Goal: Task Accomplishment & Management: Manage account settings

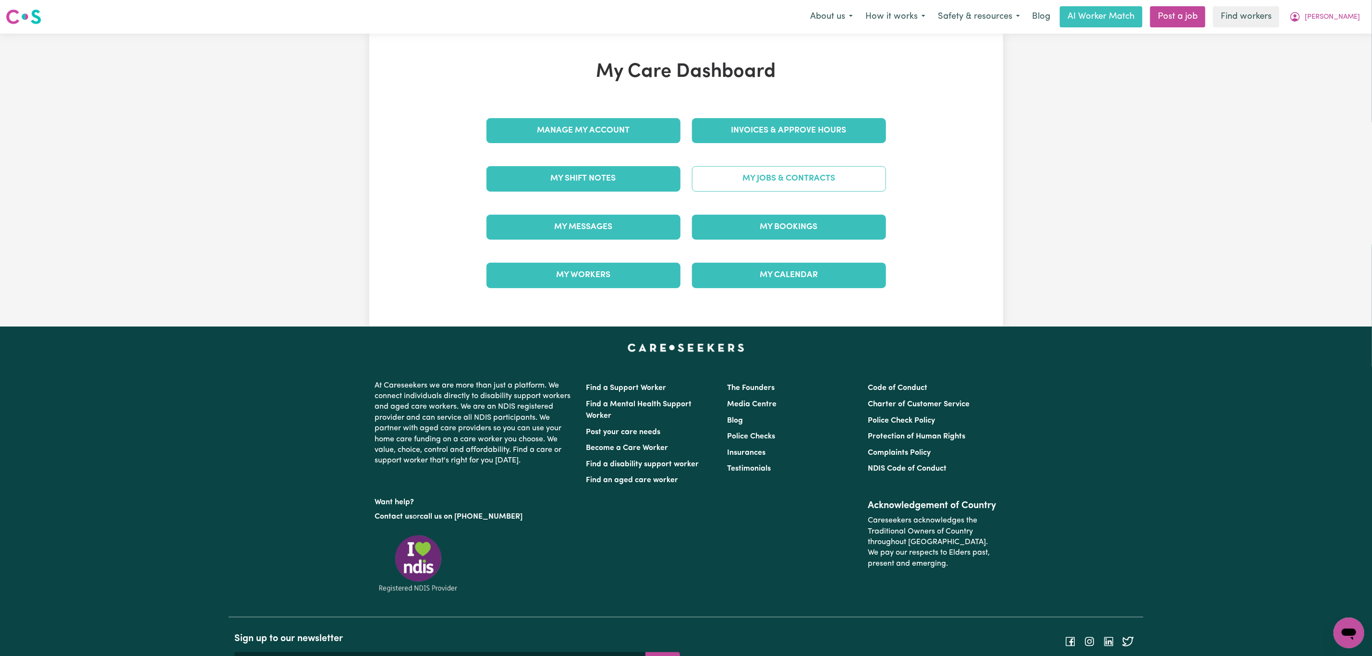
click at [745, 179] on link "My Jobs & Contracts" at bounding box center [789, 178] width 194 height 25
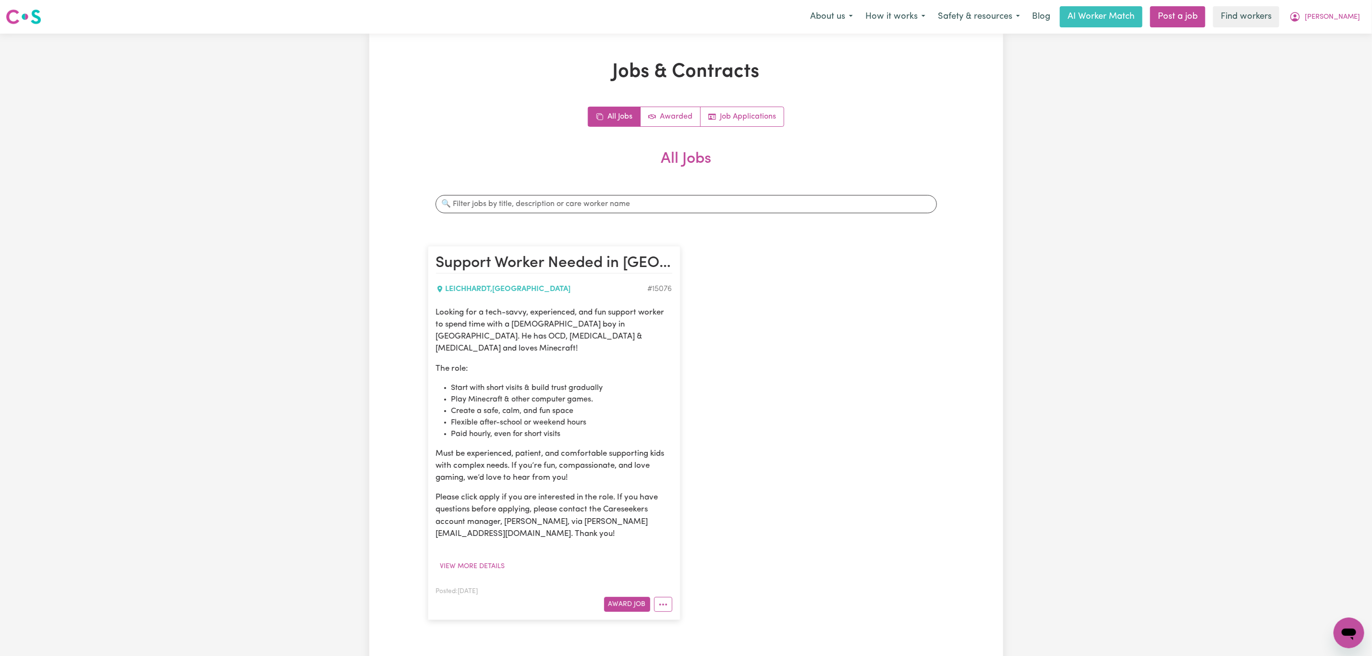
click at [627, 604] on article "Support Worker Needed in [GEOGRAPHIC_DATA], [GEOGRAPHIC_DATA] [PERSON_NAME] , […" at bounding box center [554, 433] width 253 height 374
click at [622, 597] on button "Award Job" at bounding box center [627, 604] width 46 height 15
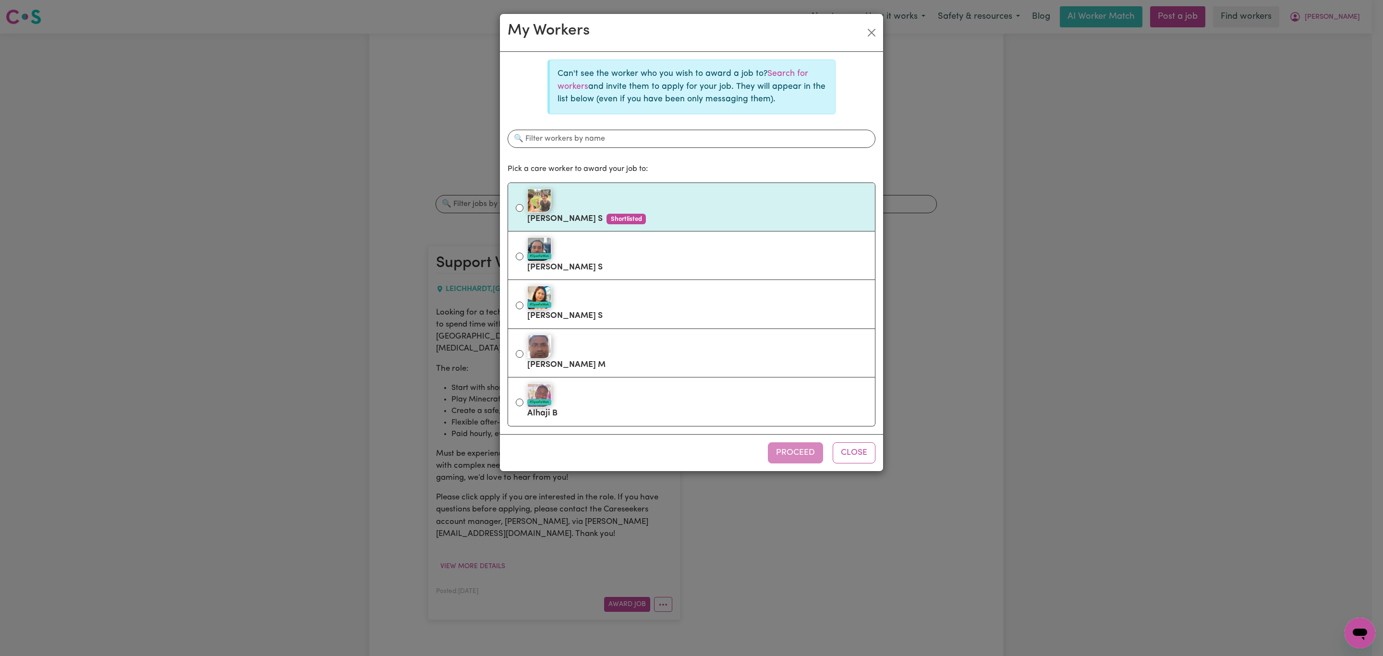
click at [654, 220] on label "[PERSON_NAME] S Shortlisted" at bounding box center [697, 207] width 340 height 40
click at [523, 212] on input "[PERSON_NAME] S Shortlisted" at bounding box center [520, 208] width 8 height 8
radio input "true"
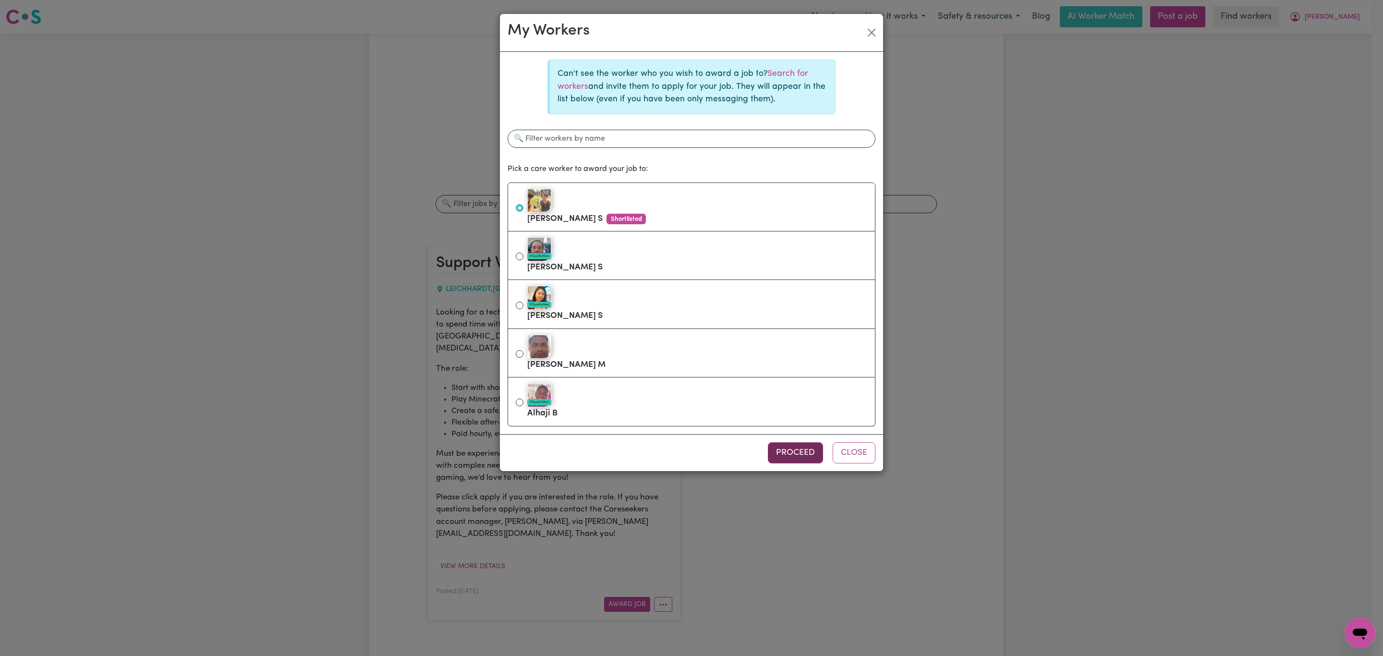
click at [781, 456] on button "Proceed" at bounding box center [795, 452] width 55 height 21
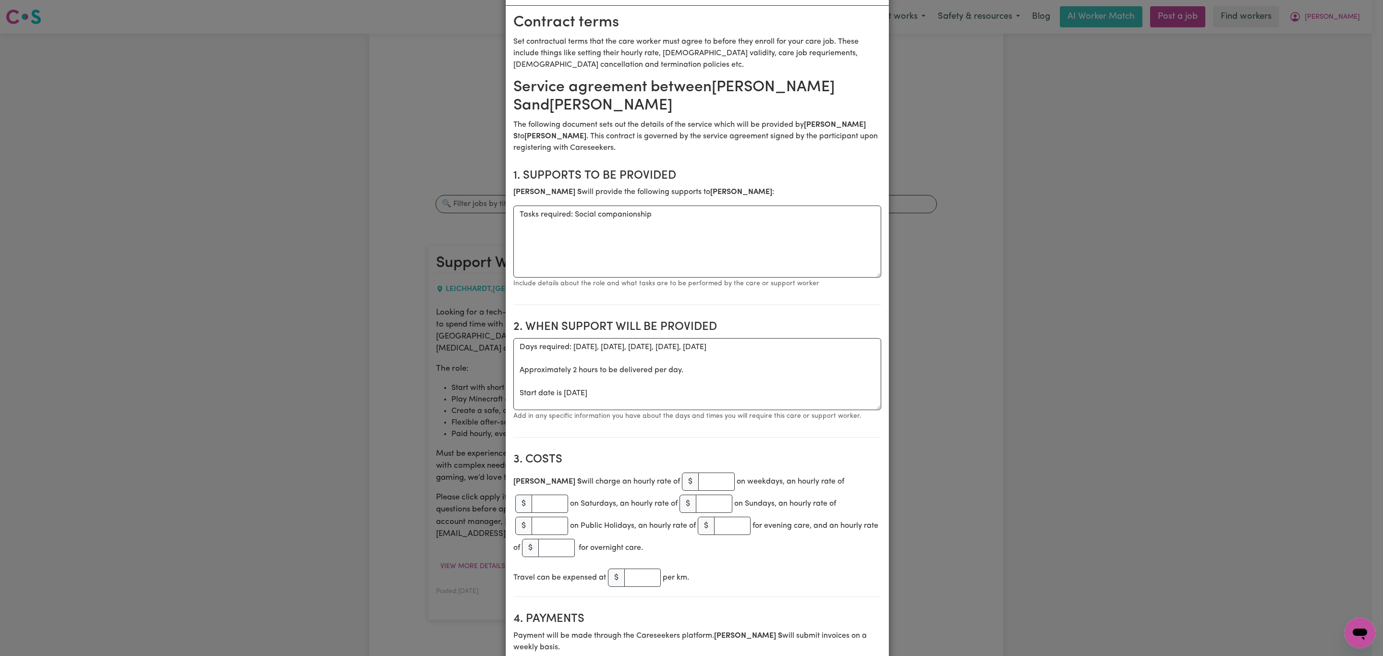
scroll to position [72, 0]
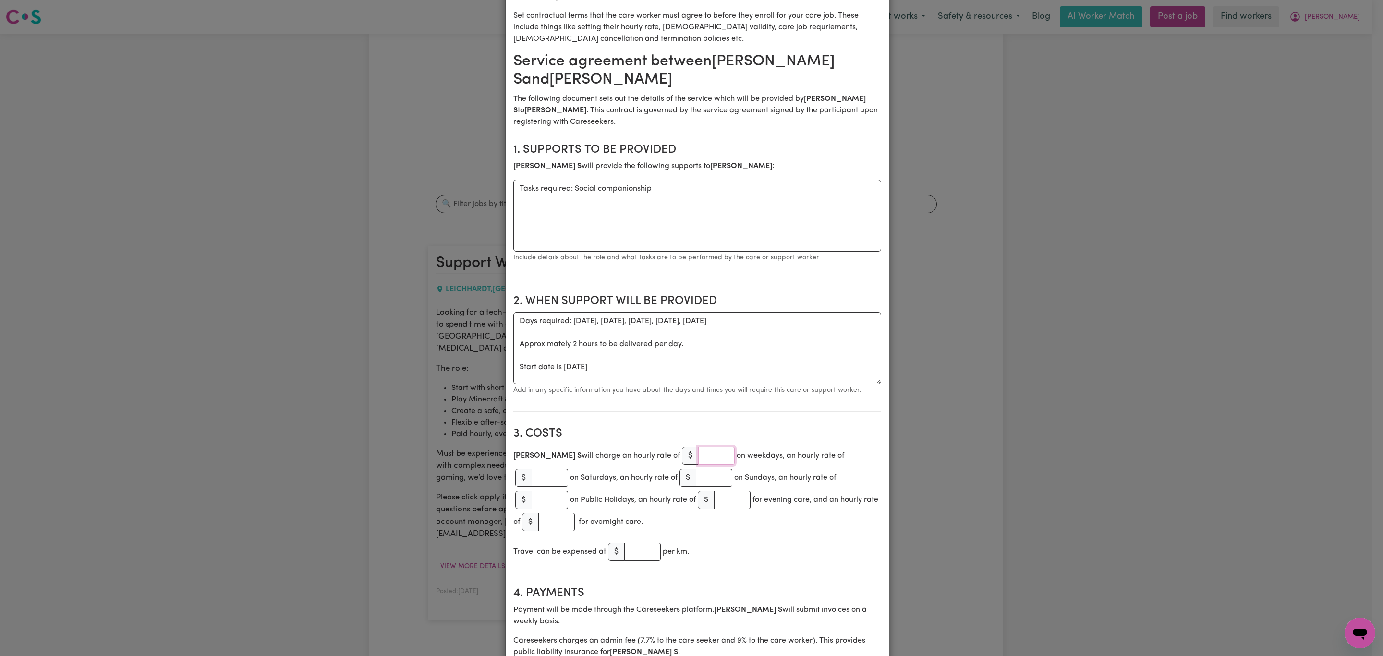
click at [698, 454] on input "number" at bounding box center [716, 455] width 36 height 18
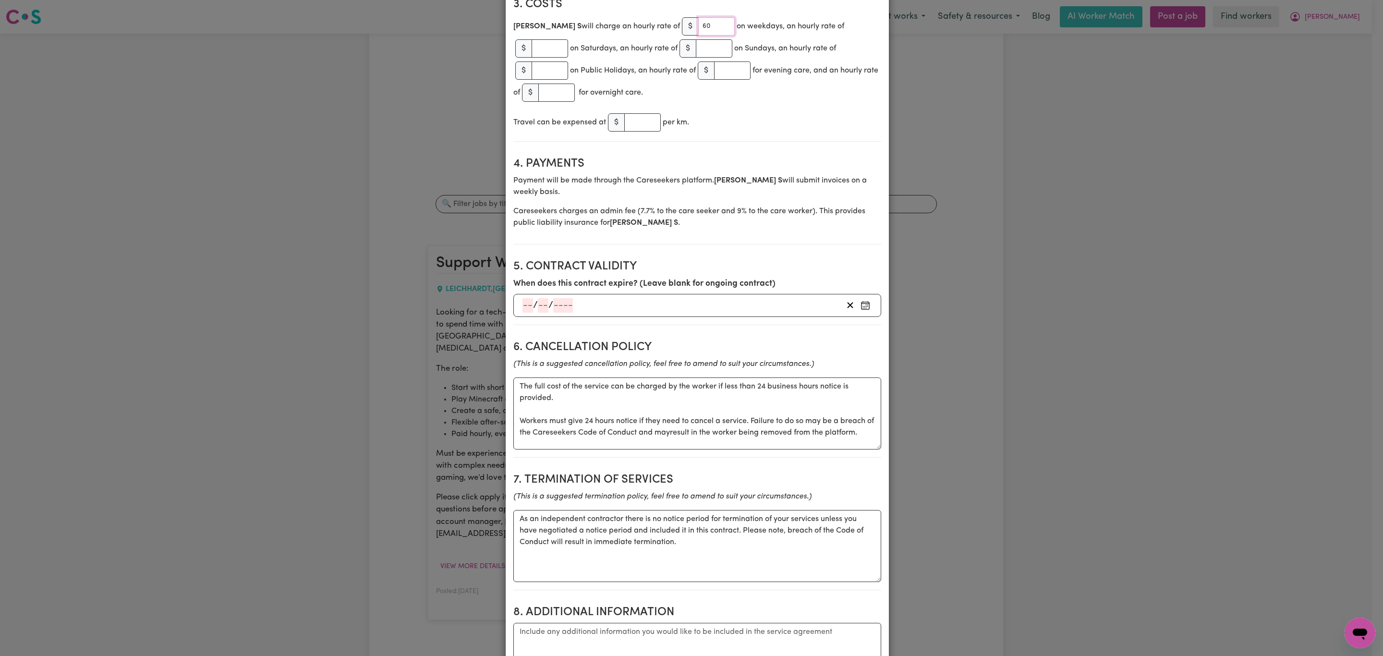
scroll to position [504, 0]
type input "60"
drag, startPoint x: 565, startPoint y: 387, endPoint x: 472, endPoint y: 363, distance: 95.4
click at [472, 363] on div "Create Contract Contract terms Set contractual terms that the care worker must …" at bounding box center [691, 328] width 1383 height 656
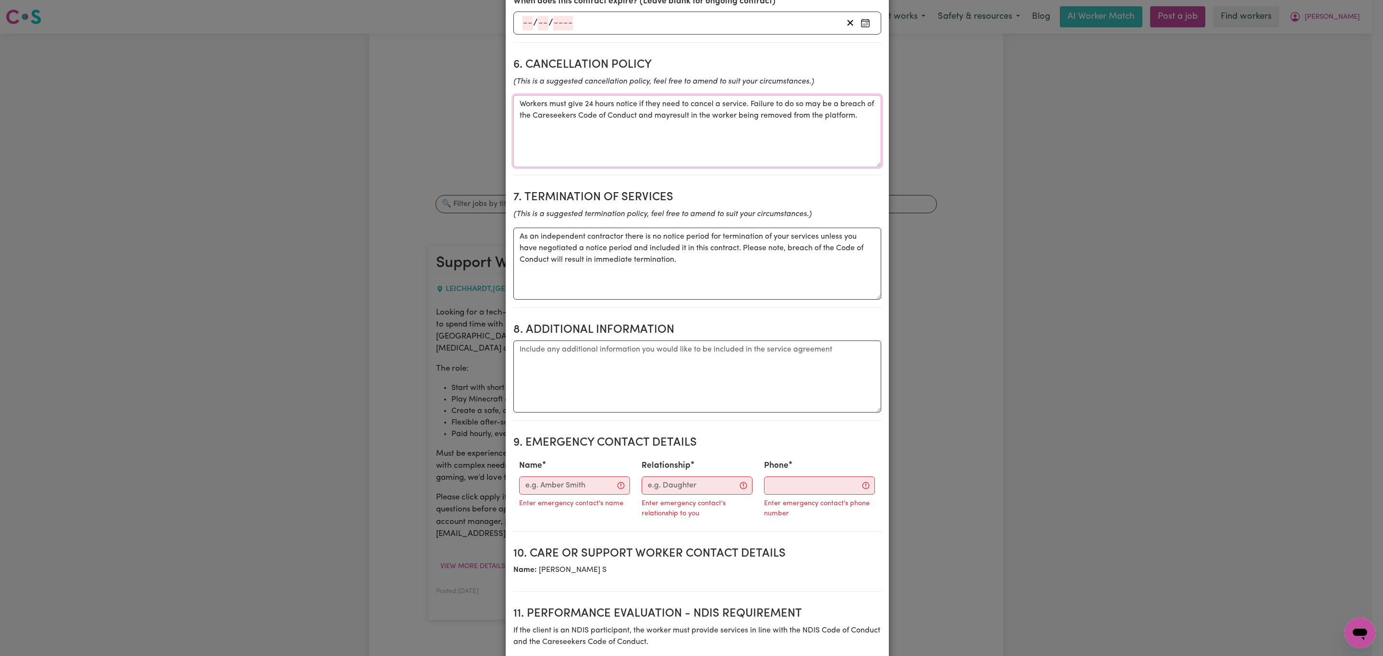
scroll to position [792, 0]
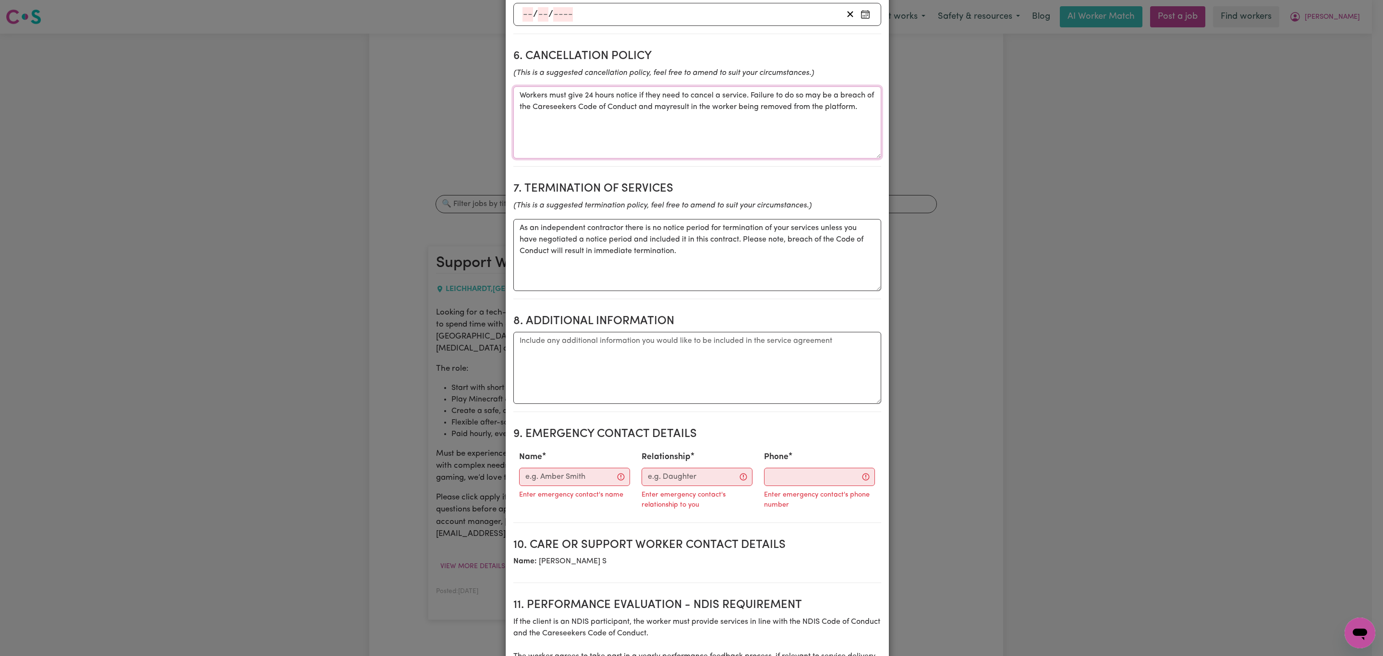
type textarea "Workers must give 24 hours notice if they need to cancel a service. Failure to …"
click at [570, 468] on input "Name" at bounding box center [574, 477] width 111 height 18
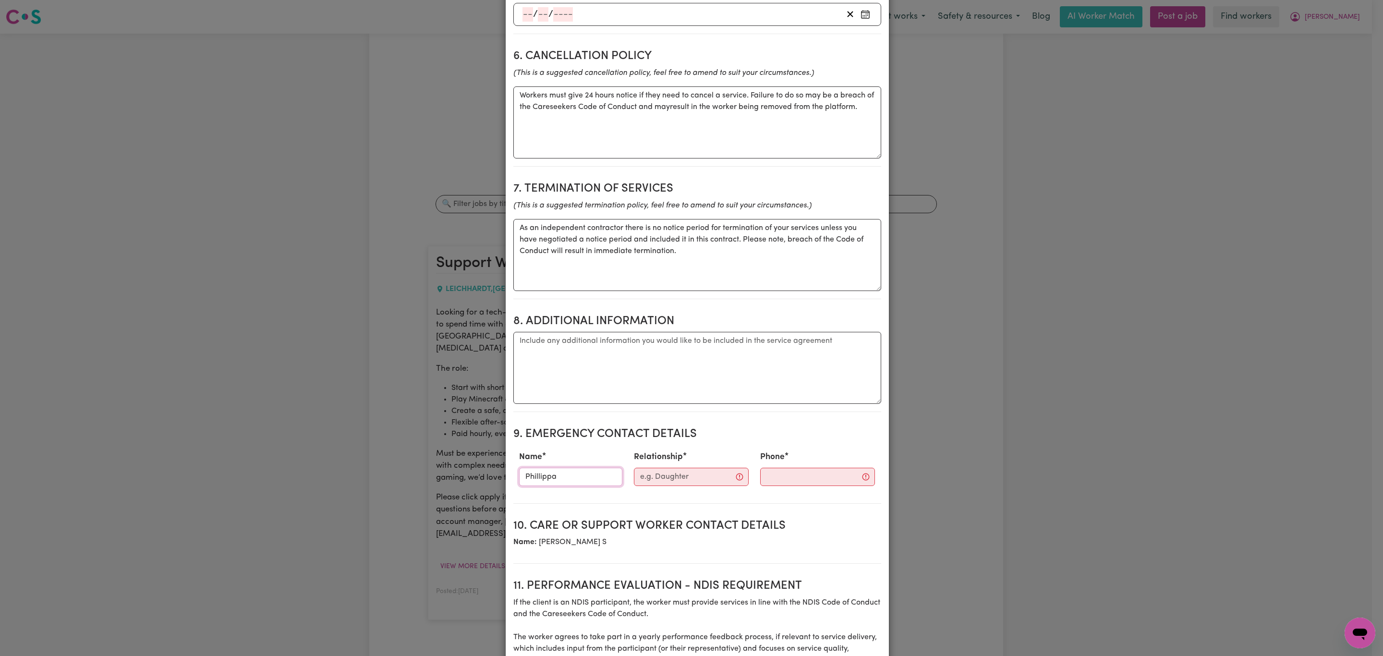
click at [553, 468] on input "Phillippa" at bounding box center [571, 477] width 104 height 18
paste input "ippa"
type input "Philippa"
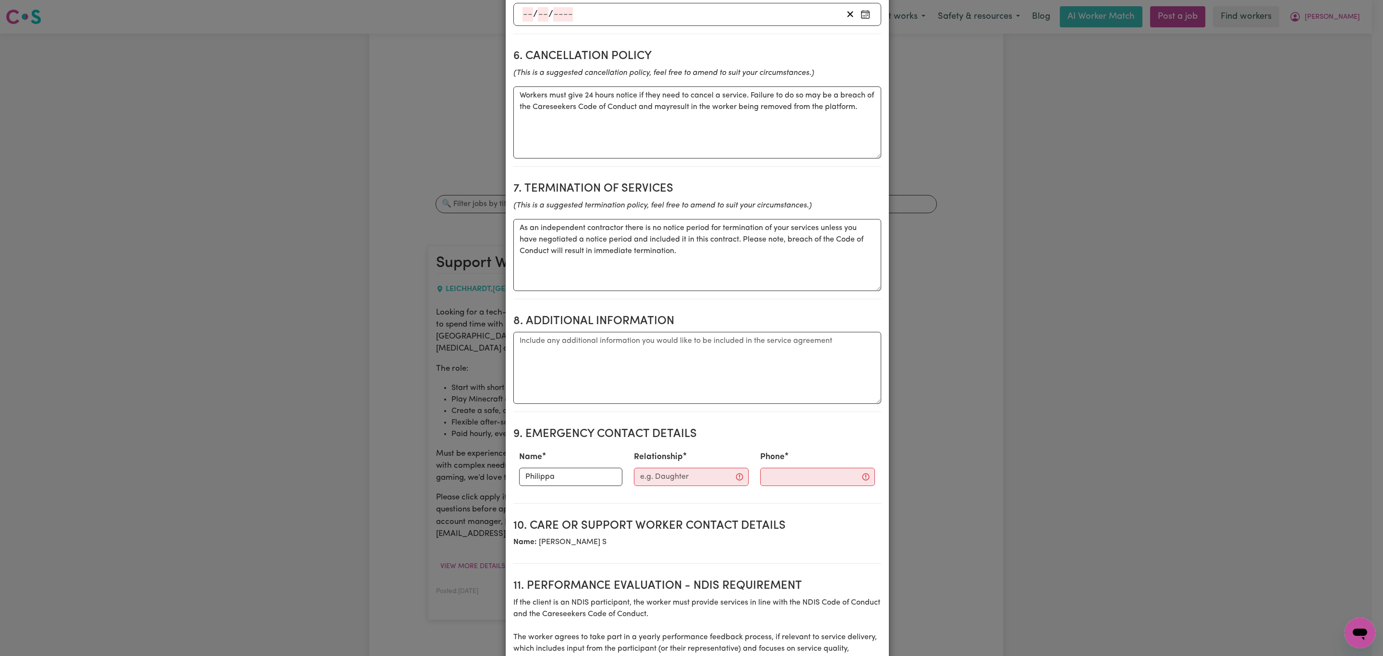
click at [652, 473] on div "Relationship" at bounding box center [691, 468] width 126 height 42
click at [652, 469] on input "Relationship" at bounding box center [691, 477] width 115 height 18
type input "Mother"
click at [751, 468] on input "Phone" at bounding box center [809, 477] width 116 height 18
paste input "0421051307"
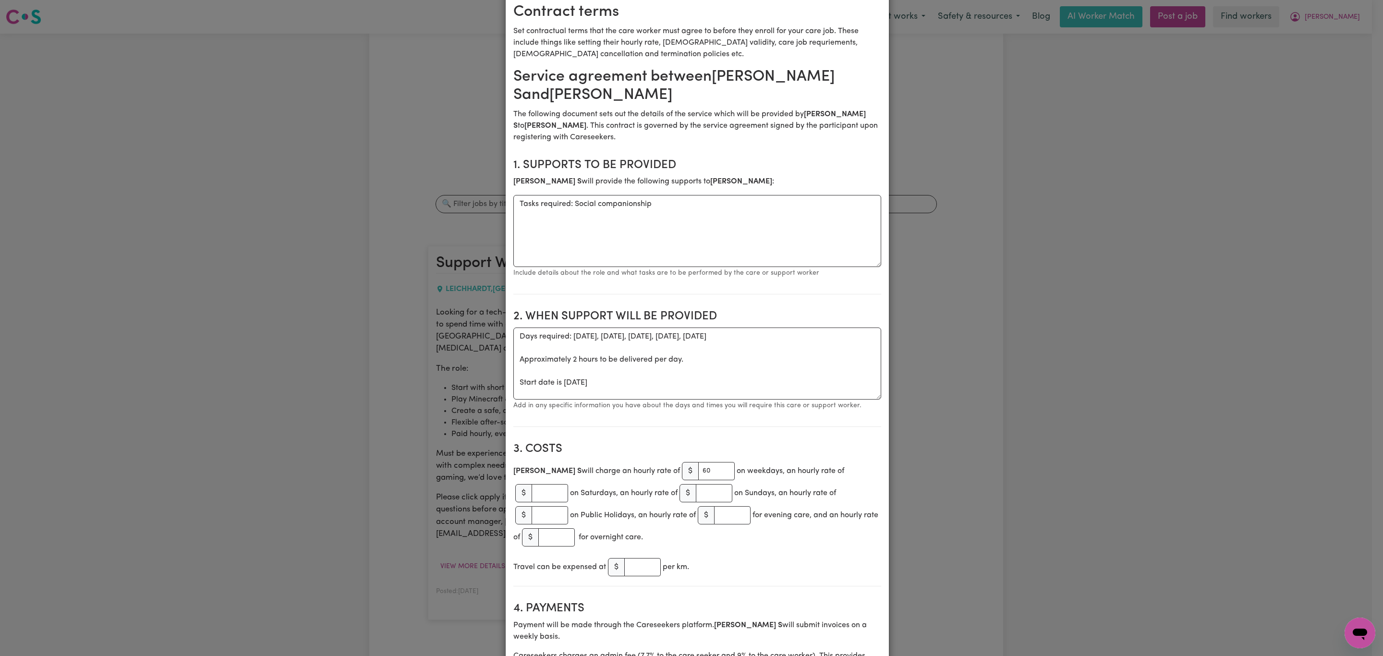
scroll to position [0, 0]
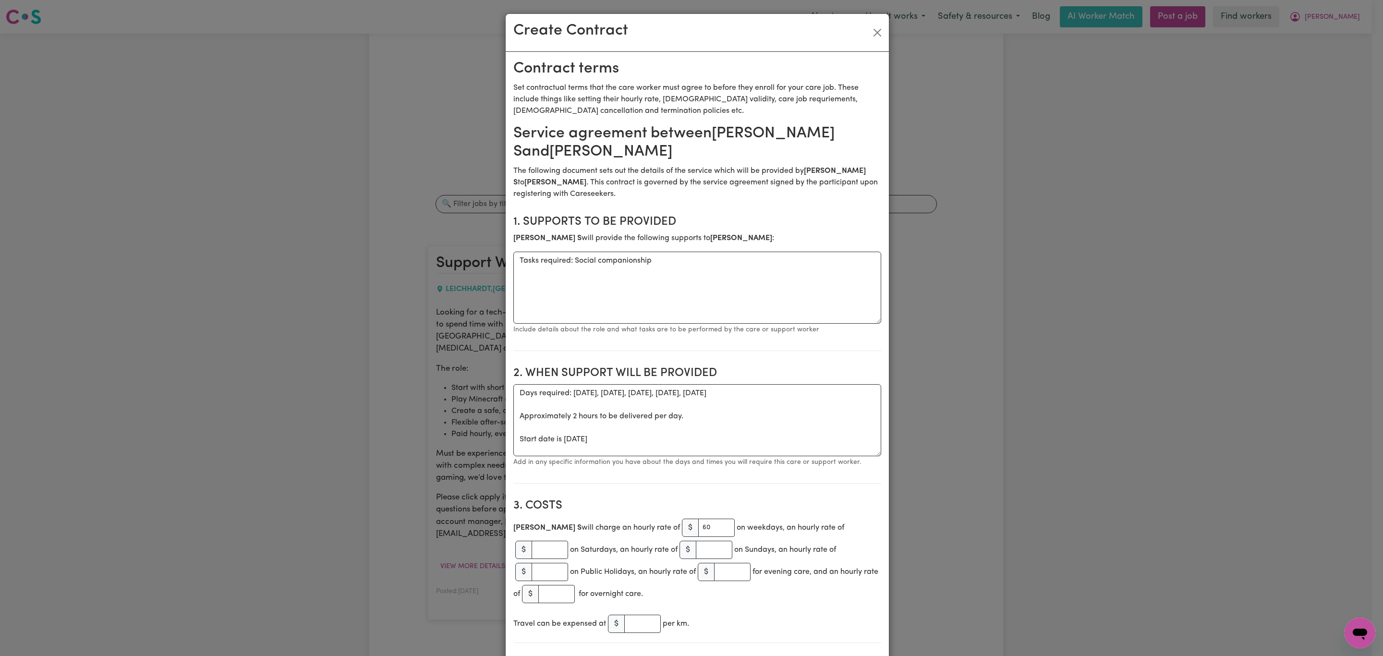
type input "0421051307"
paste textarea "[DATE] 5pm (1 hour initial meet) [DATE] 4:30pm (2 hours)"
drag, startPoint x: 681, startPoint y: 445, endPoint x: 479, endPoint y: 382, distance: 212.4
click at [583, 420] on textarea "[DATE] 5pm (1 hour initial meet) [DATE] 4:30pm (2 hours)" at bounding box center [697, 420] width 368 height 72
click at [588, 419] on textarea "[DATE] 5pm (1 hour initial meet) [DATE] 4:30pm (2 hours)" at bounding box center [697, 420] width 368 height 72
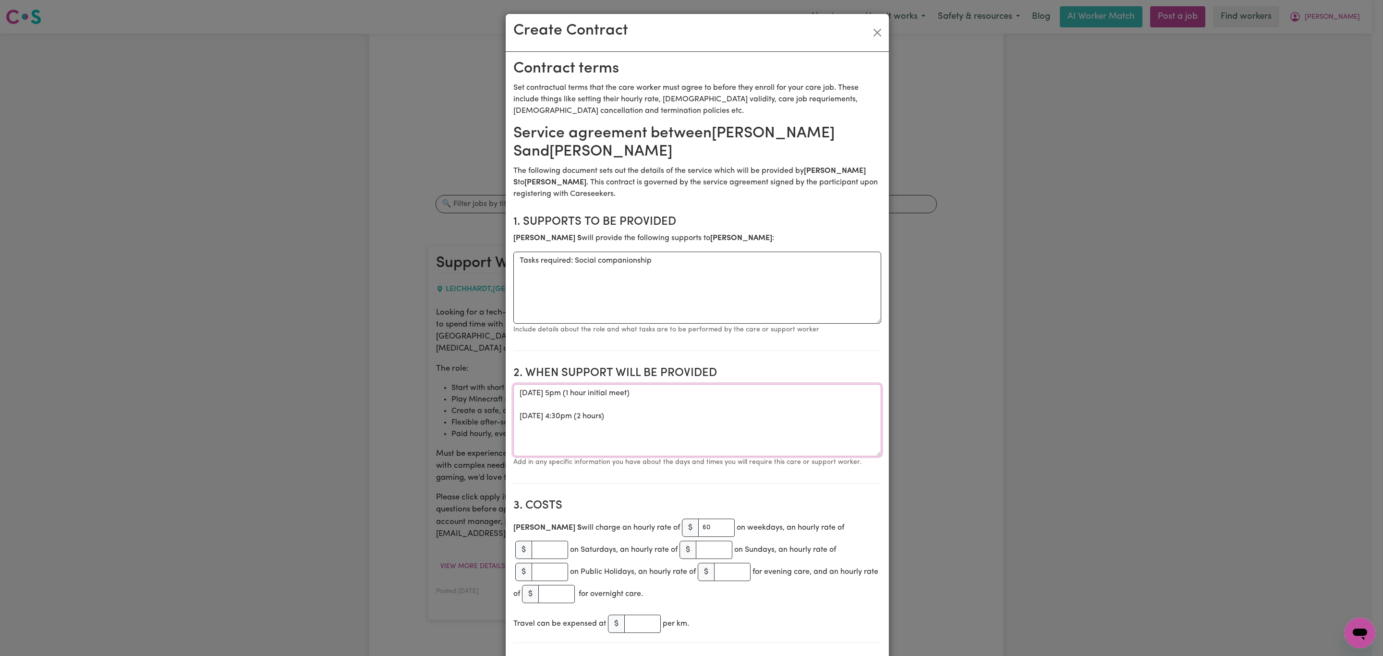
click at [588, 419] on textarea "[DATE] 5pm (1 hour initial meet) [DATE] 4:30pm (2 hours)" at bounding box center [697, 420] width 368 height 72
click at [590, 393] on textarea "[DATE] 5pm (1 hour initial meet) [DATE] 4:30pm (2 hours)" at bounding box center [697, 420] width 368 height 72
paste textarea "2025"
click at [620, 448] on textarea "[DATE] 5pm (1 hour initial meet) [DATE] 4:30pm (2 hours)" at bounding box center [697, 420] width 368 height 72
click at [704, 421] on textarea "[DATE] 5pm (1 hour initial meet) [DATE] 4:30pm (2 hours)" at bounding box center [697, 420] width 368 height 72
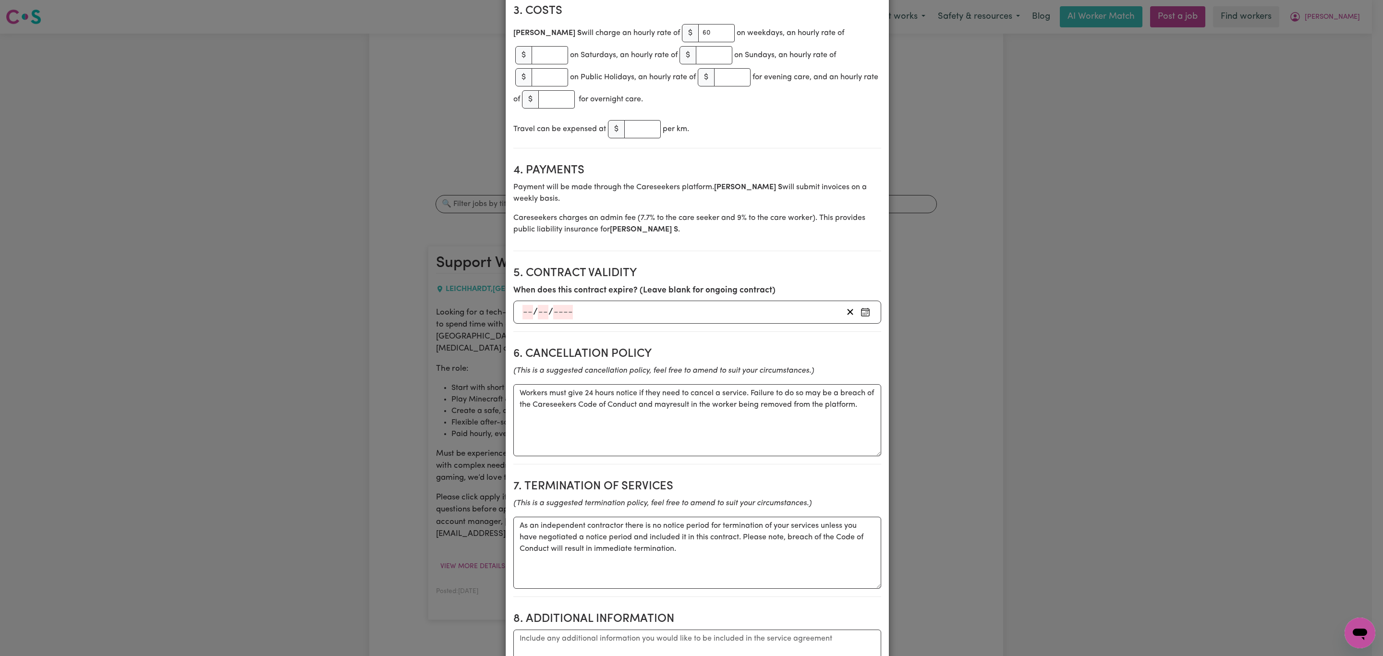
scroll to position [720, 0]
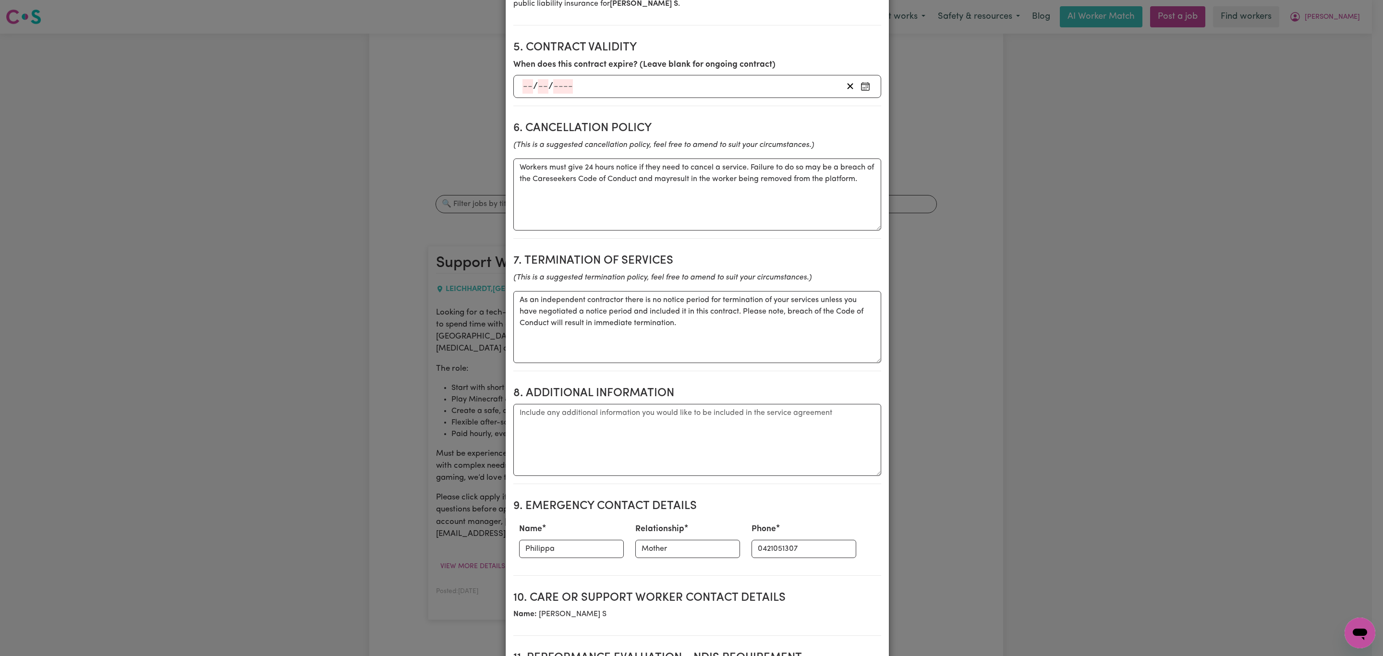
type textarea "[DATE] 5pm (1 hour initial meet) [DATE] 4:30pm (2 hours) Ongoing shifts to be d…"
click at [675, 166] on textarea "Workers must give 24 hours notice if they need to cancel a service. Failure to …" at bounding box center [697, 194] width 368 height 72
click at [673, 165] on textarea "Workers must give 24 hours notice if they need to cancel a service. Failure to …" at bounding box center [697, 194] width 368 height 72
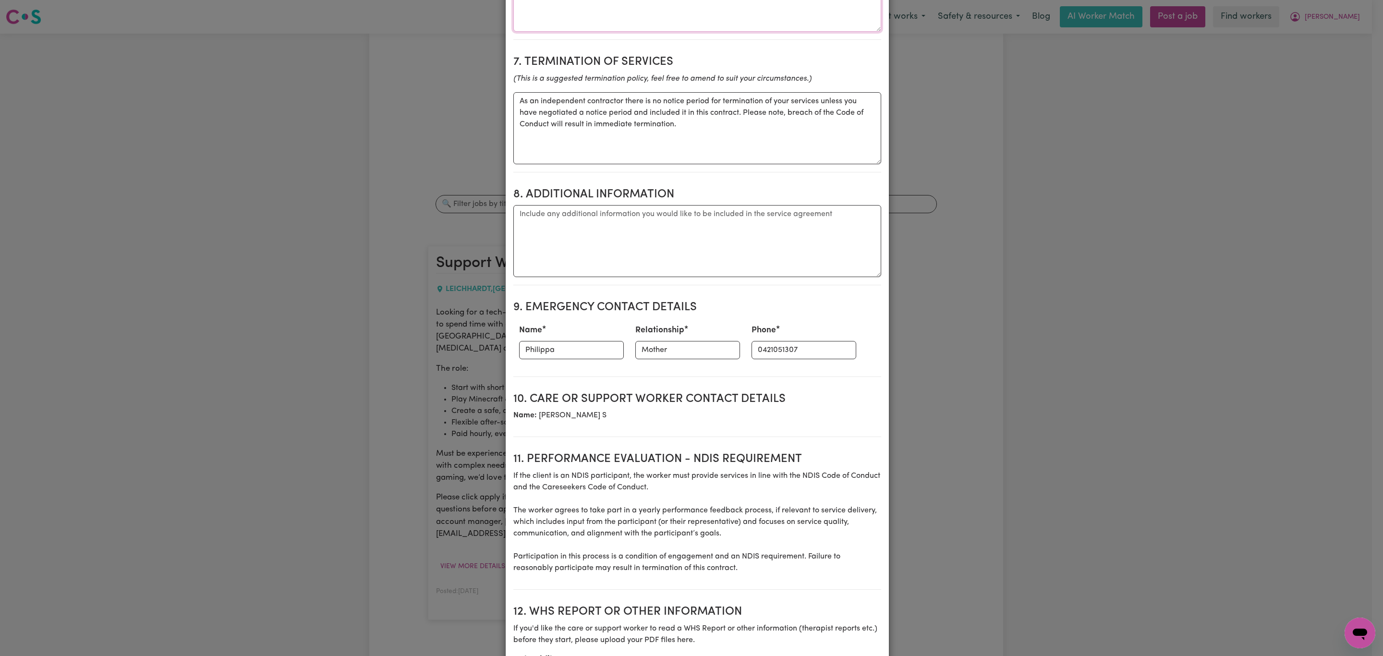
scroll to position [1031, 0]
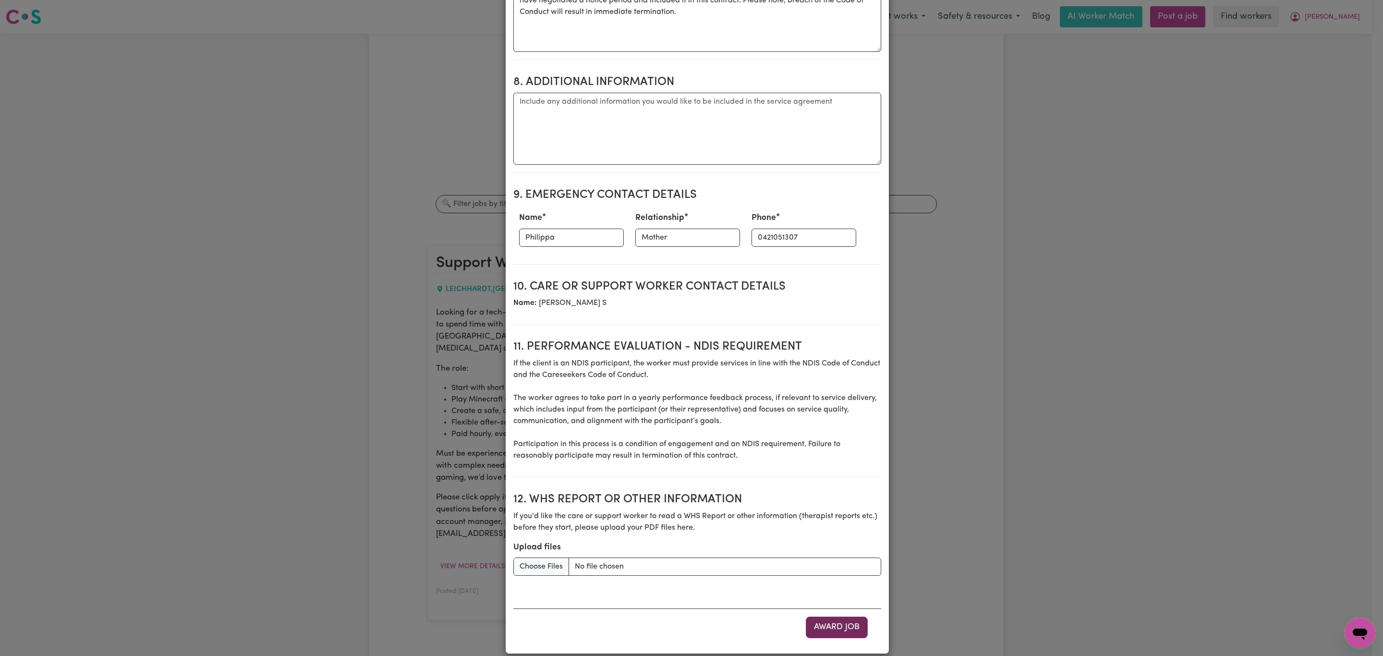
type textarea "Workers must give 24 hours notice if they need to cancel a service. Failure to …"
click at [822, 616] on button "Award Job" at bounding box center [837, 626] width 62 height 21
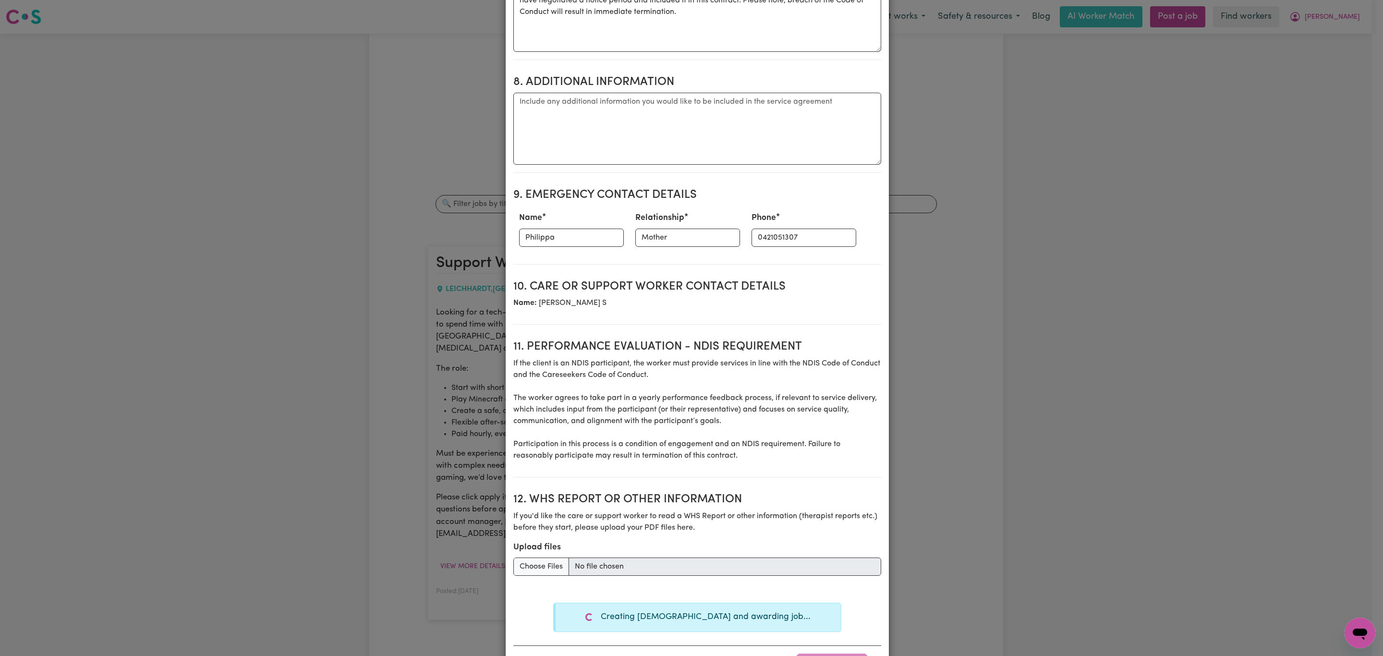
type textarea "Days required: [DATE], [DATE], [DATE], [DATE], [DATE] Approximately 2 hours to …"
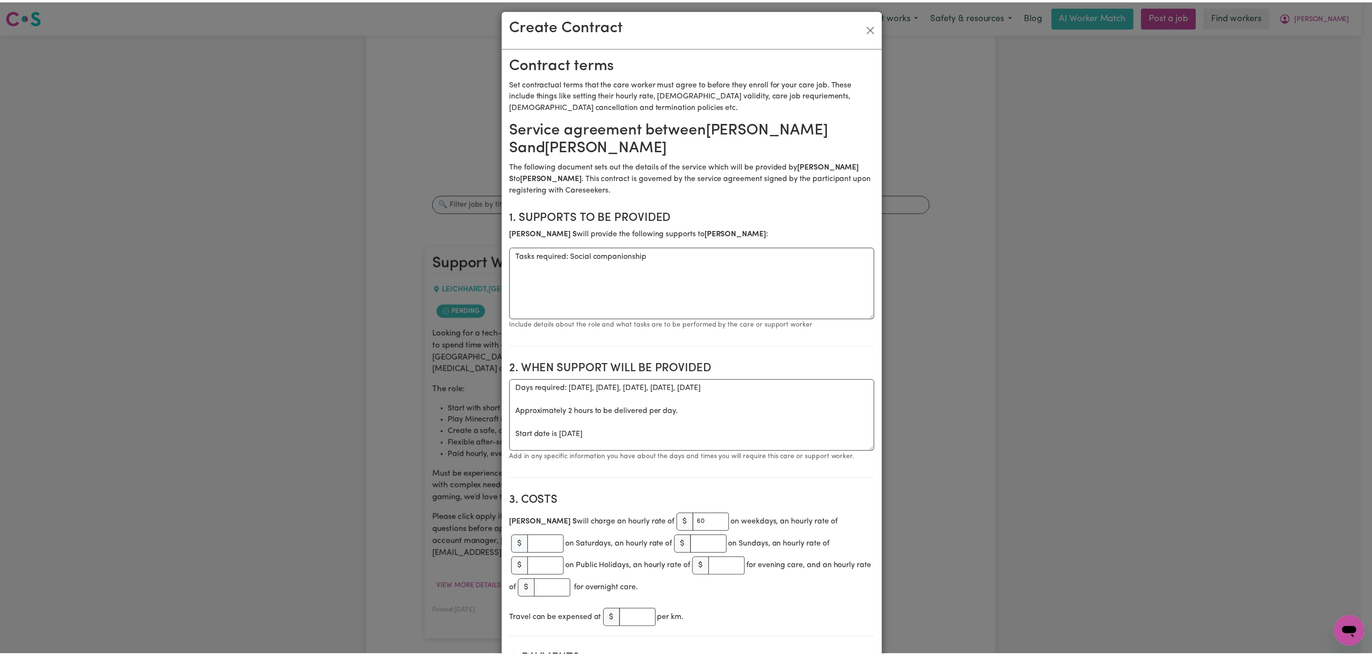
scroll to position [0, 0]
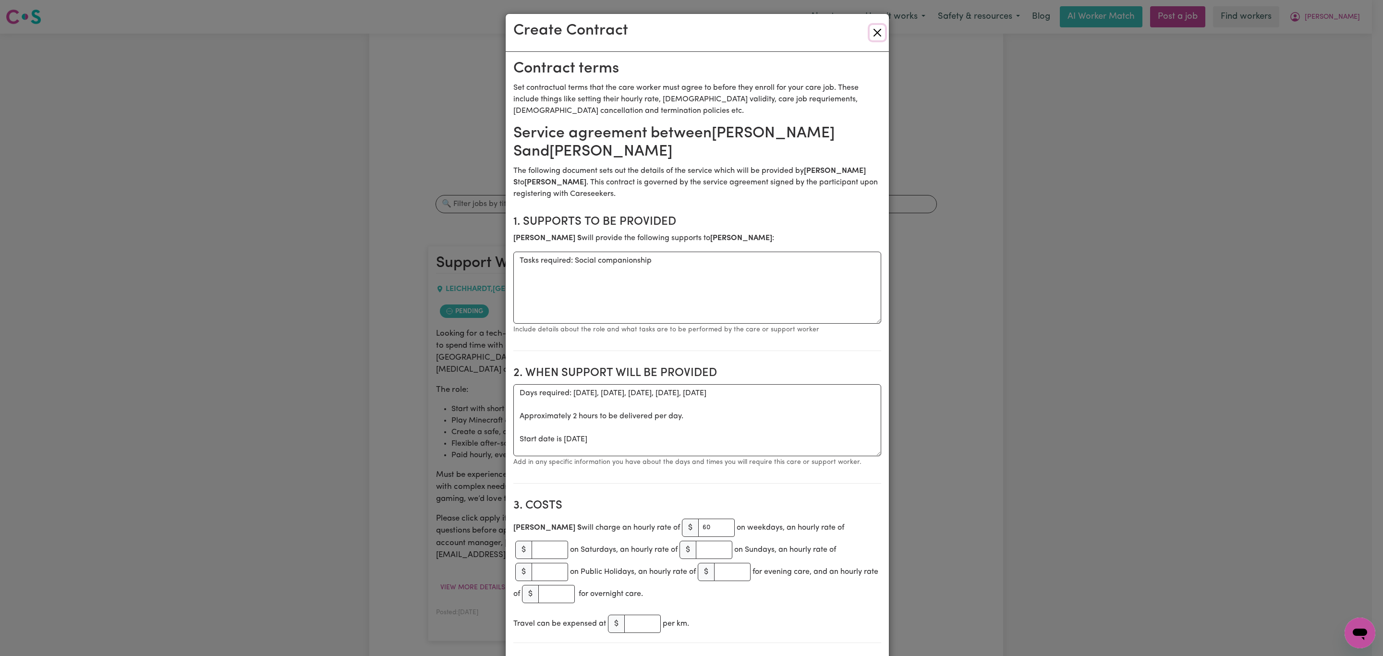
click at [873, 30] on button "Close" at bounding box center [876, 32] width 15 height 15
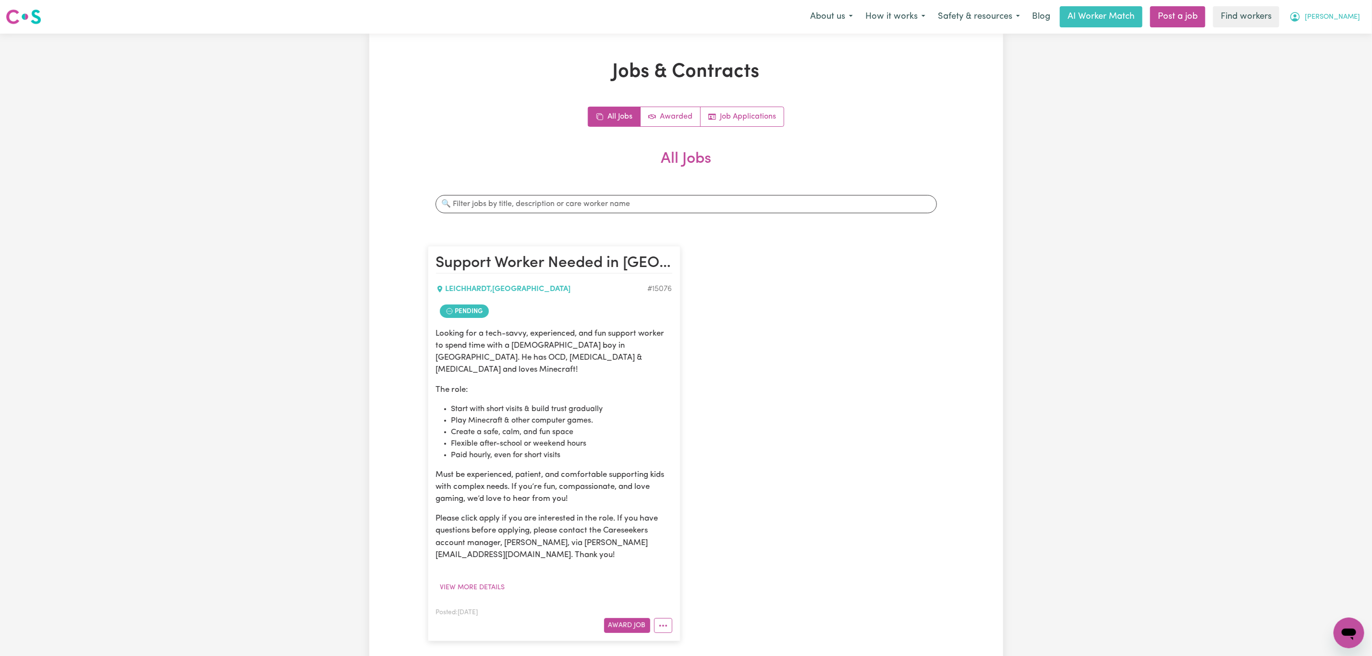
click at [1344, 14] on span "[PERSON_NAME]" at bounding box center [1331, 17] width 55 height 11
click at [1327, 32] on link "My Dashboard" at bounding box center [1327, 37] width 76 height 18
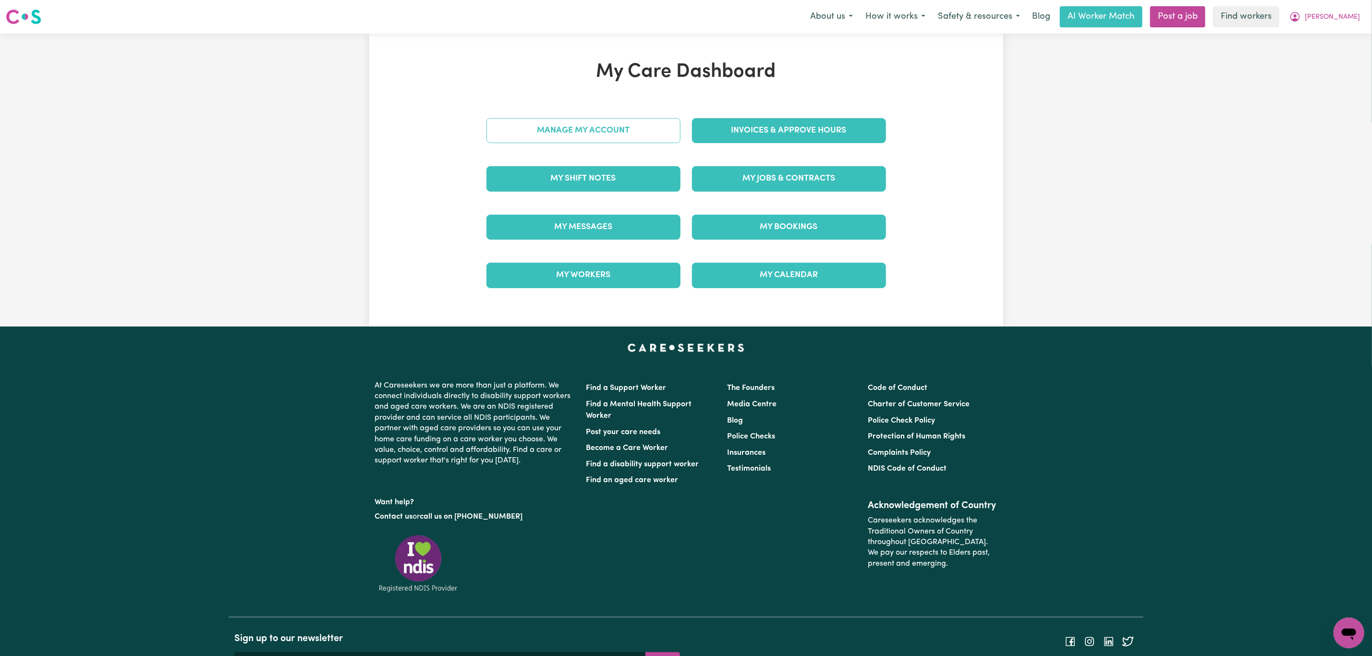
click at [565, 129] on link "Manage My Account" at bounding box center [583, 130] width 194 height 25
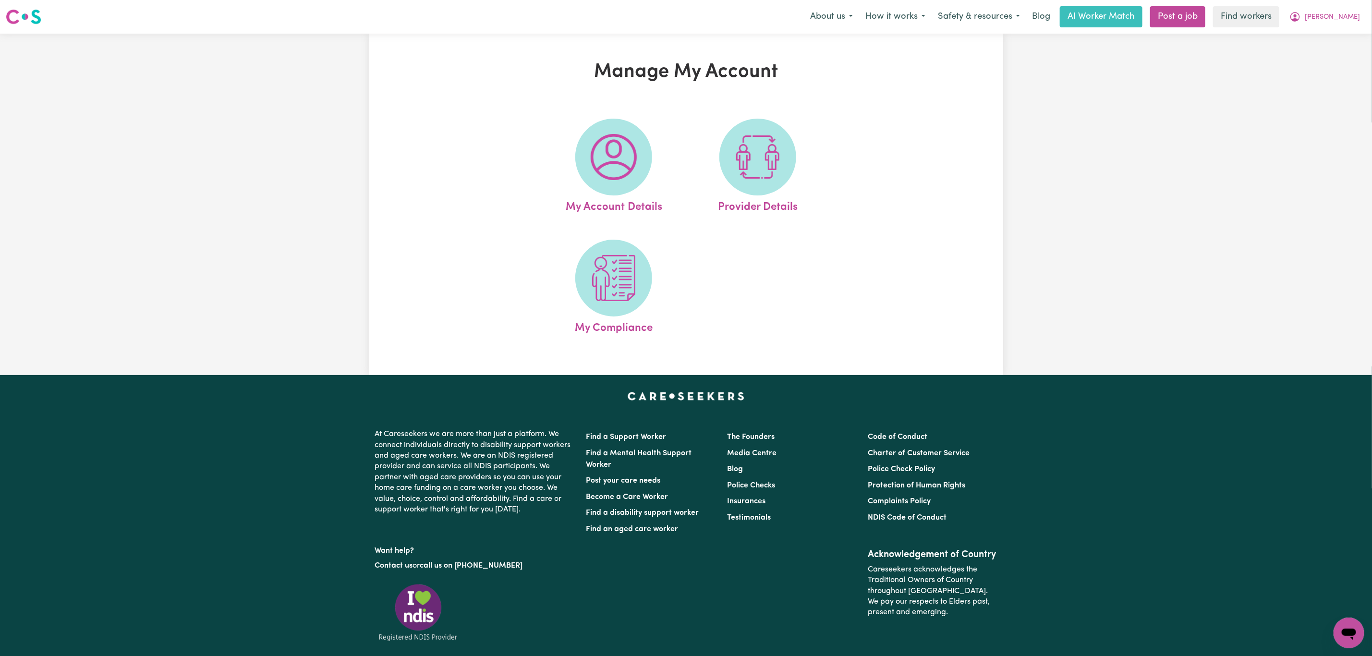
click at [656, 337] on ul "My Account Details Provider Details My Compliance" at bounding box center [686, 227] width 288 height 241
click at [634, 301] on span at bounding box center [613, 278] width 77 height 77
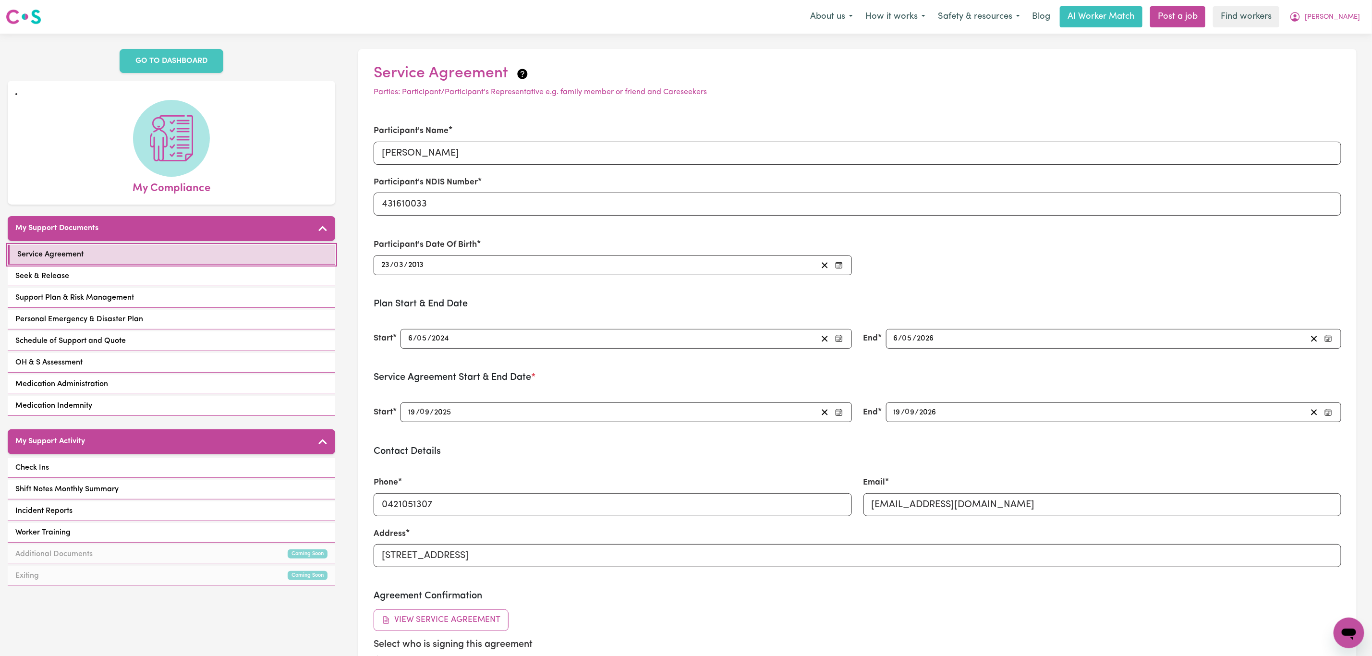
click at [212, 253] on link "Service Agreement" at bounding box center [171, 255] width 327 height 20
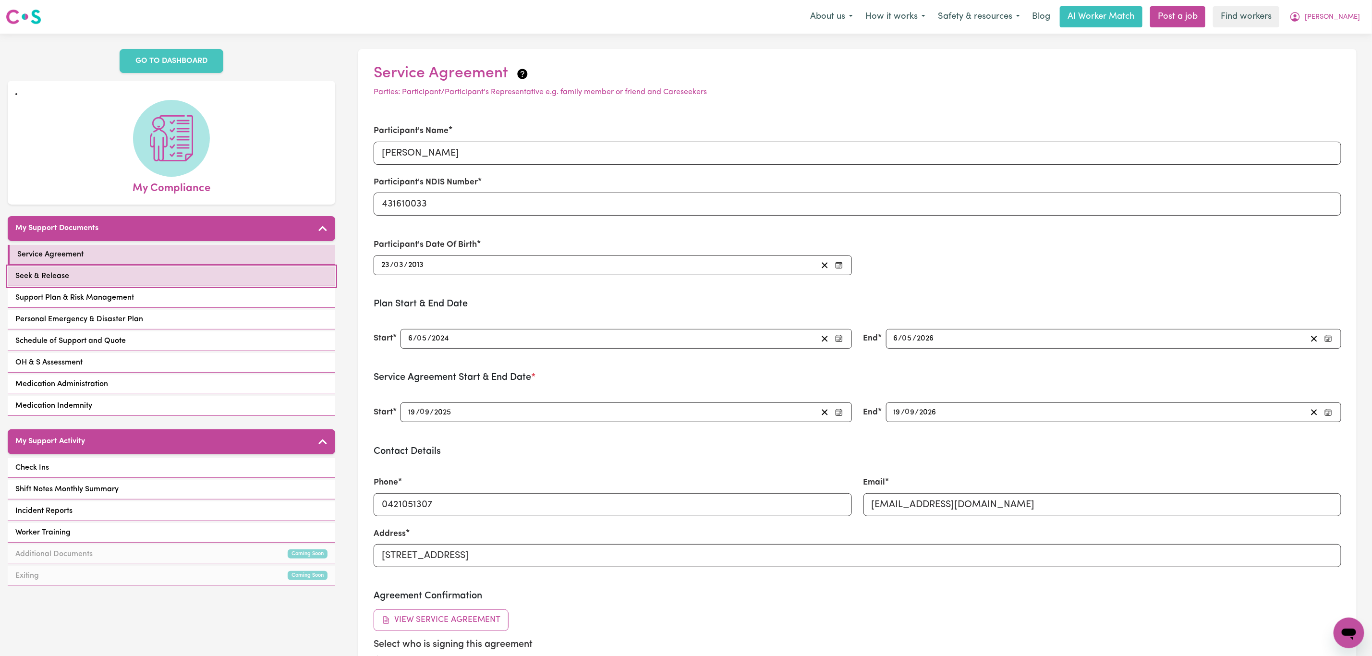
click at [206, 270] on link "Seek & Release" at bounding box center [171, 276] width 327 height 20
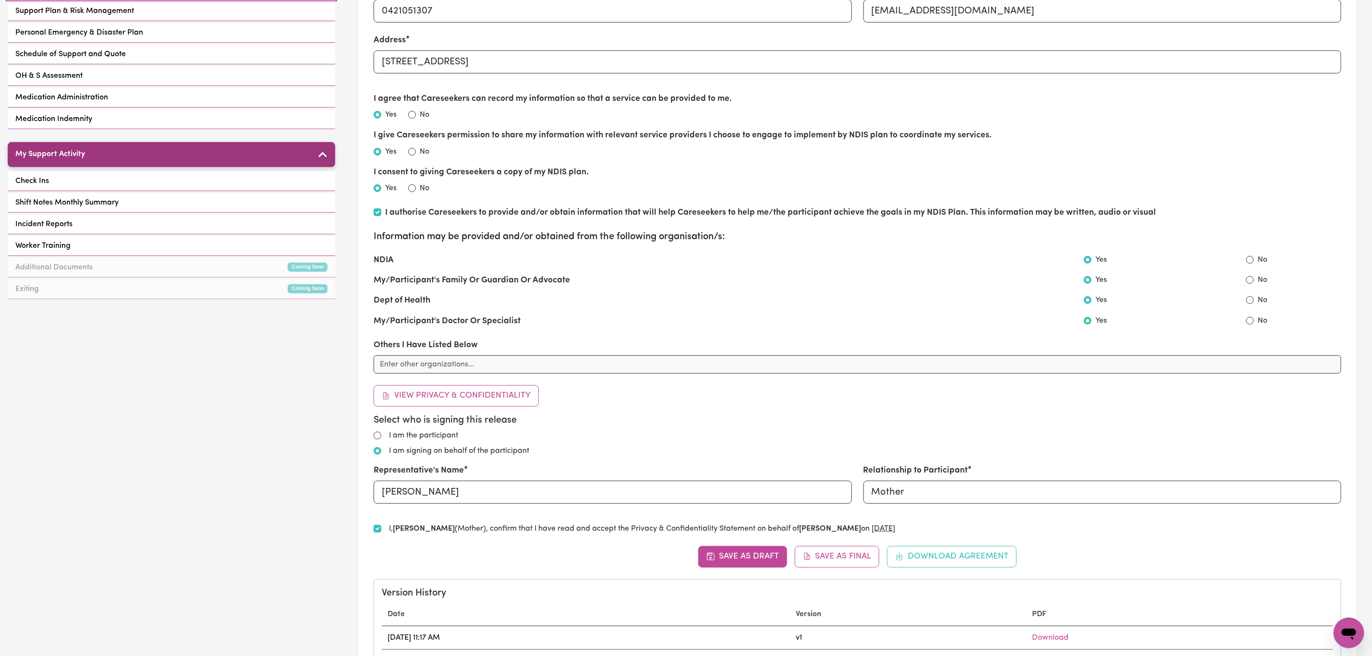
scroll to position [288, 0]
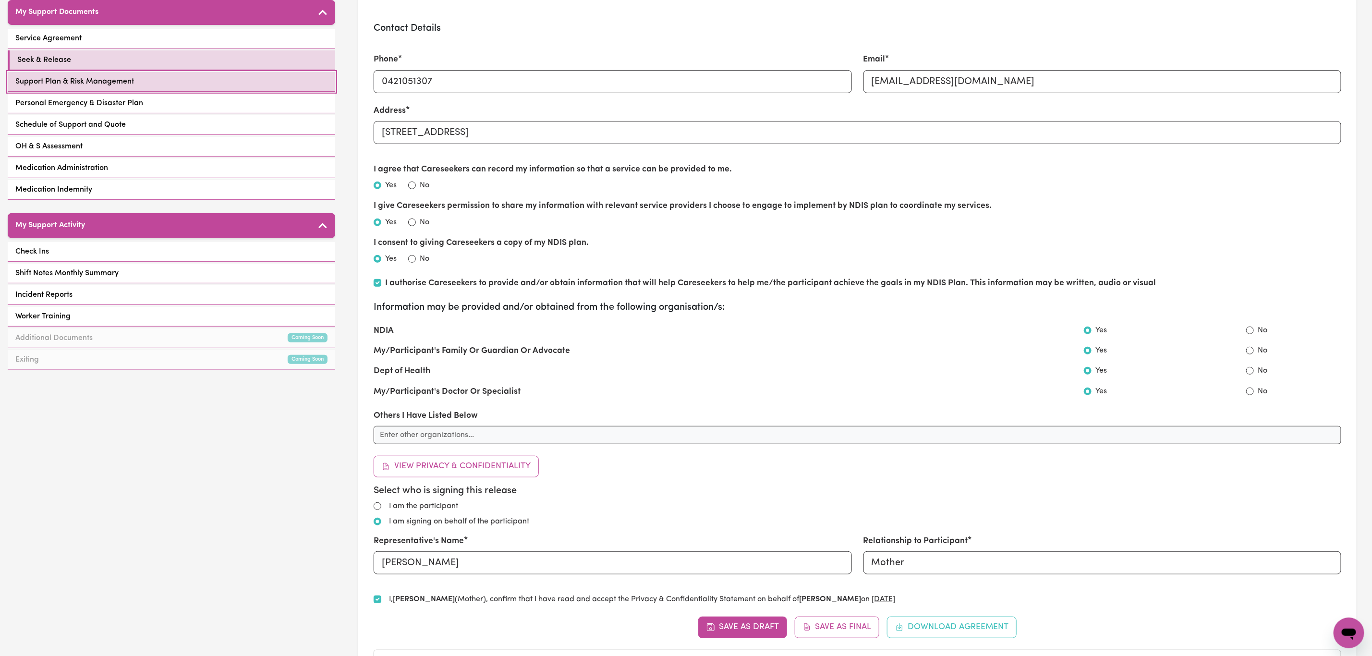
click at [202, 78] on link "Support Plan & Risk Management" at bounding box center [171, 82] width 327 height 20
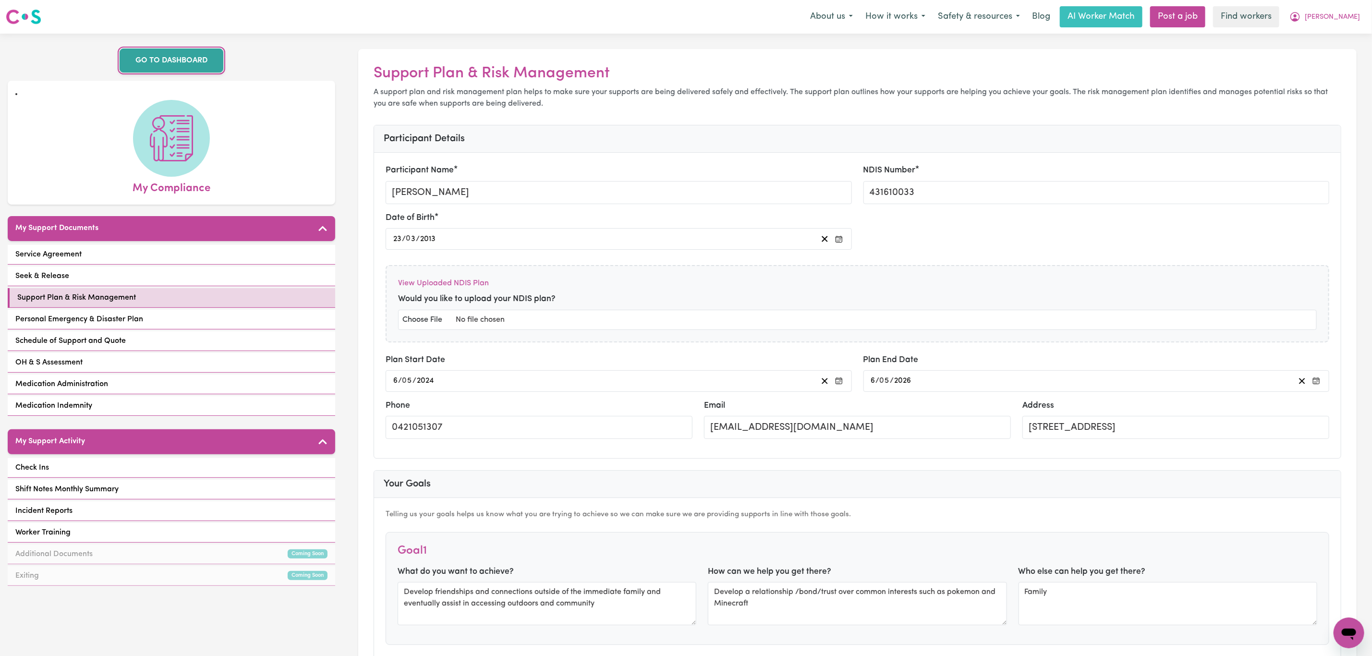
click at [166, 65] on link "GO TO DASHBOARD" at bounding box center [172, 60] width 104 height 24
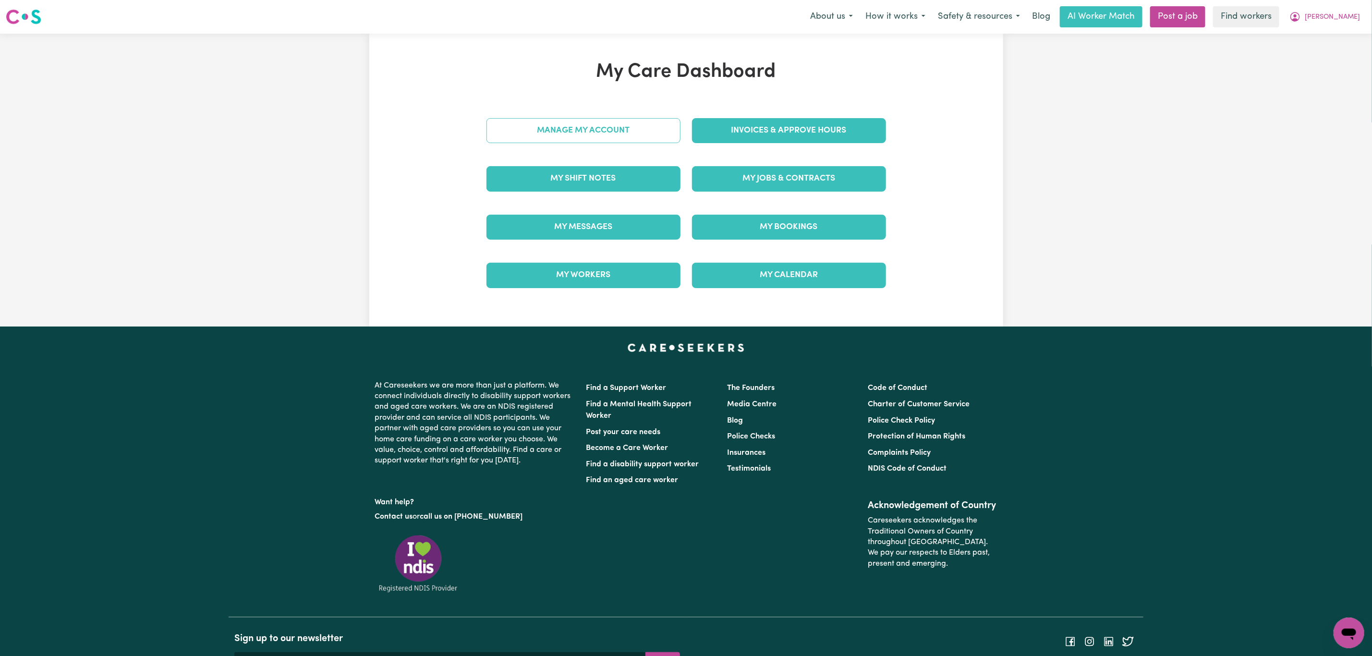
click at [594, 131] on link "Manage My Account" at bounding box center [583, 130] width 194 height 25
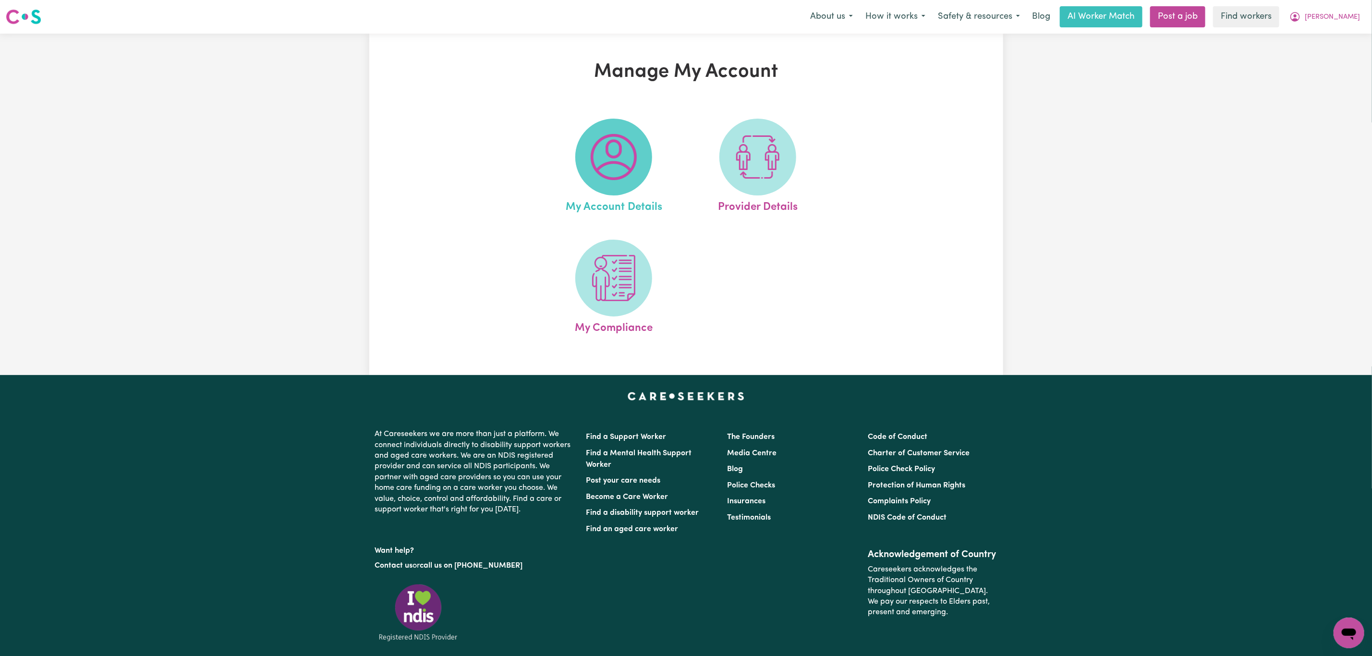
click at [591, 176] on img at bounding box center [613, 157] width 46 height 46
select select "Australian"
select select "email"
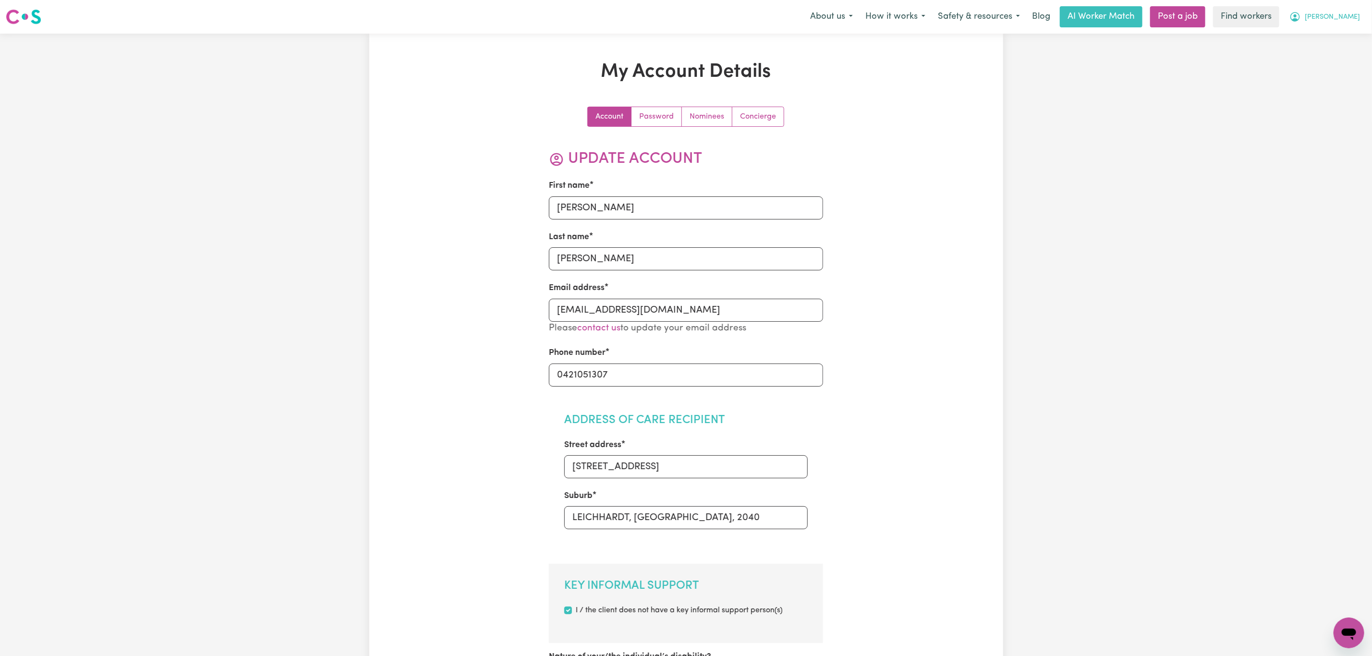
click at [1346, 20] on span "[PERSON_NAME]" at bounding box center [1331, 17] width 55 height 11
click at [1343, 32] on link "My Dashboard" at bounding box center [1327, 37] width 76 height 18
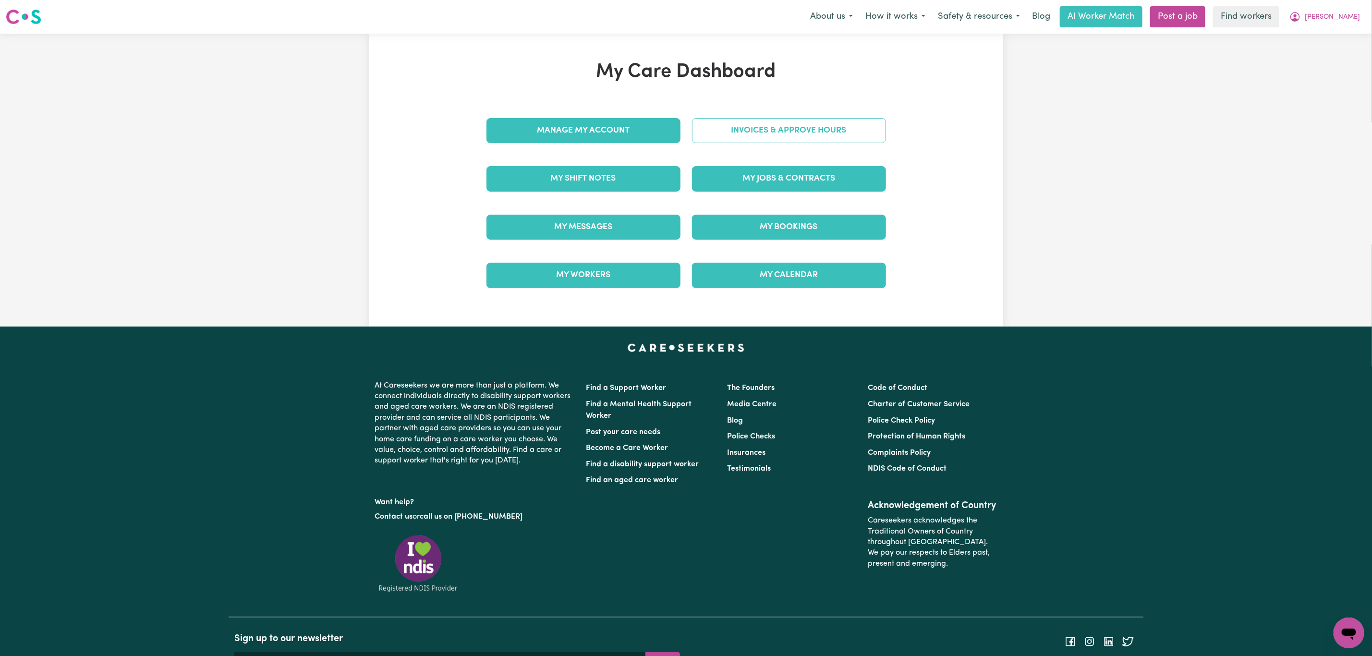
click at [736, 139] on link "Invoices & Approve Hours" at bounding box center [789, 130] width 194 height 25
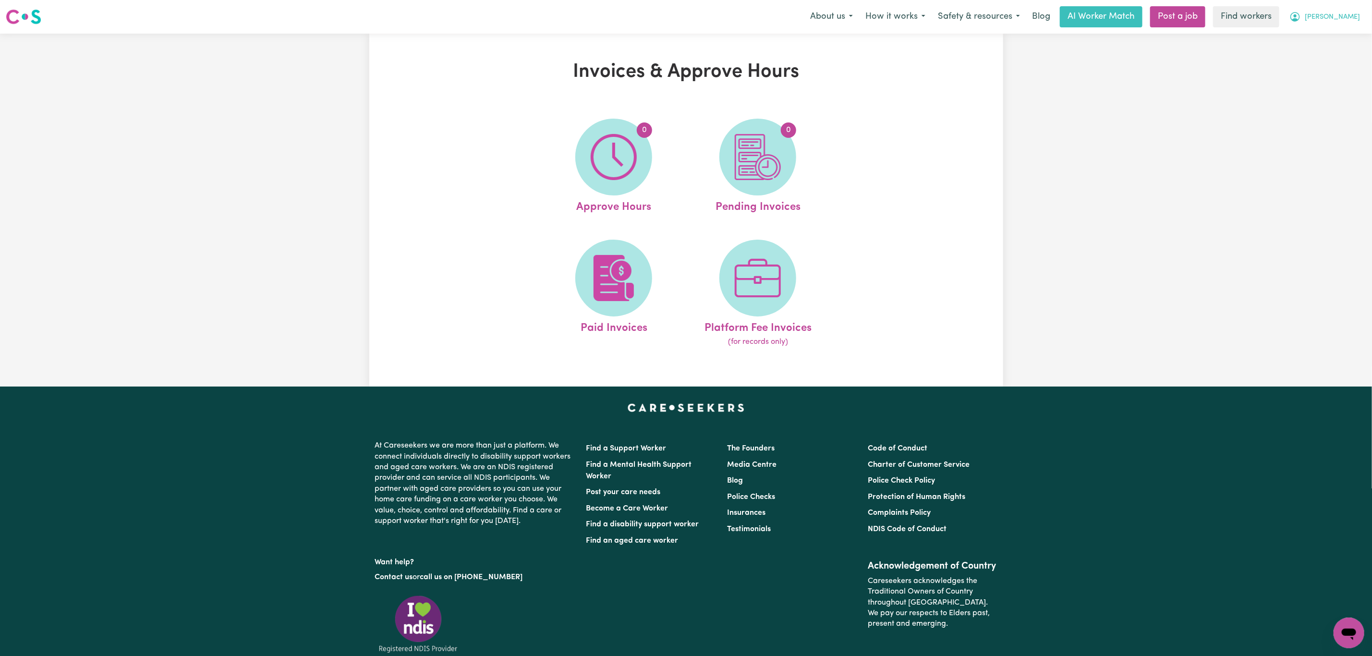
click at [1354, 14] on span "[PERSON_NAME]" at bounding box center [1331, 17] width 55 height 11
click at [1336, 38] on link "My Dashboard" at bounding box center [1327, 37] width 76 height 18
